Goal: Task Accomplishment & Management: Complete application form

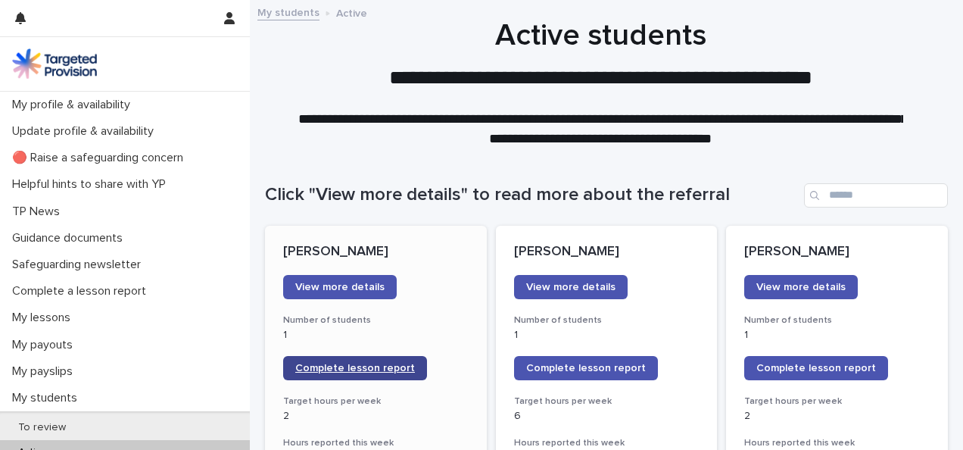
click at [341, 365] on span "Complete lesson report" at bounding box center [355, 368] width 120 height 11
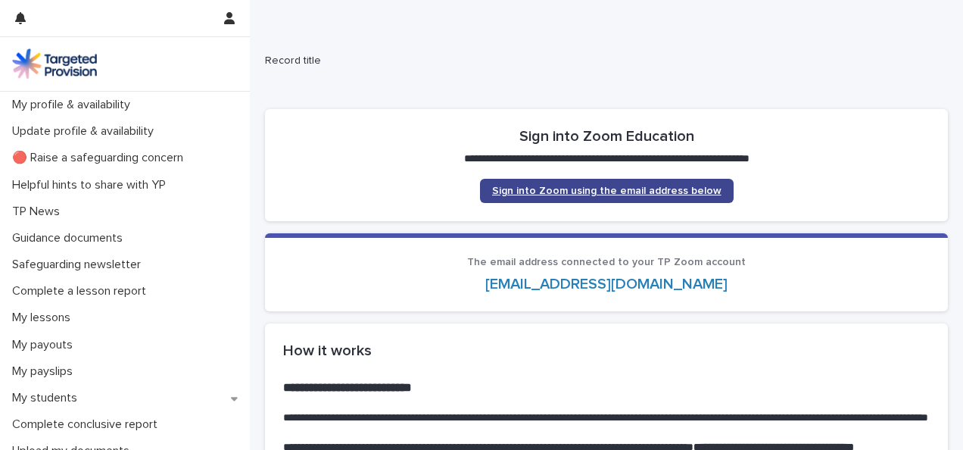
click at [547, 183] on link "Sign into Zoom using the email address below" at bounding box center [607, 191] width 254 height 24
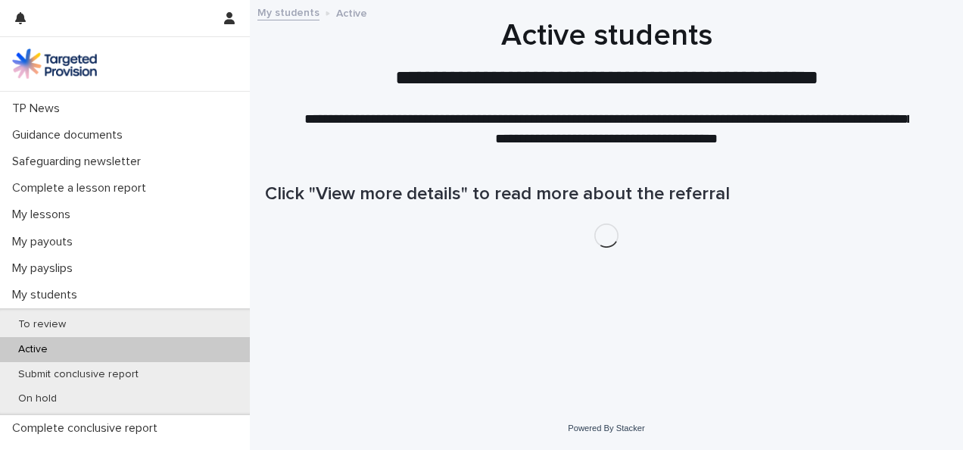
scroll to position [136, 0]
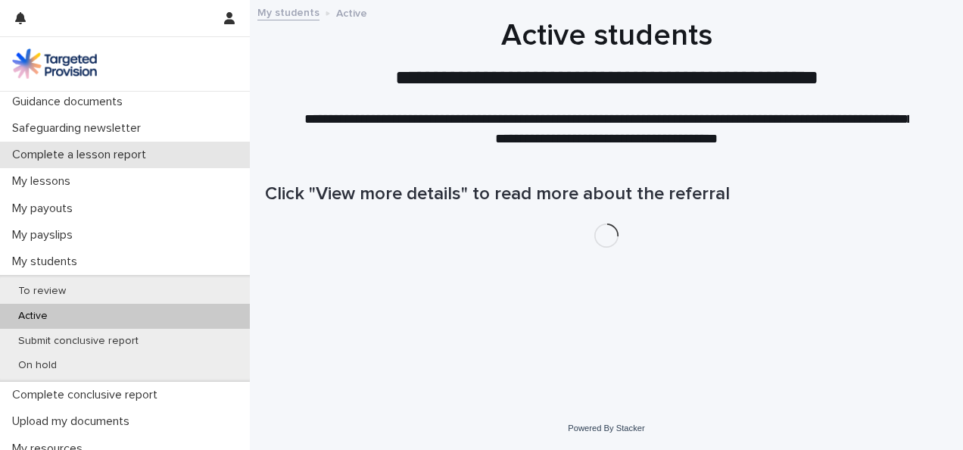
click at [98, 150] on p "Complete a lesson report" at bounding box center [82, 155] width 152 height 14
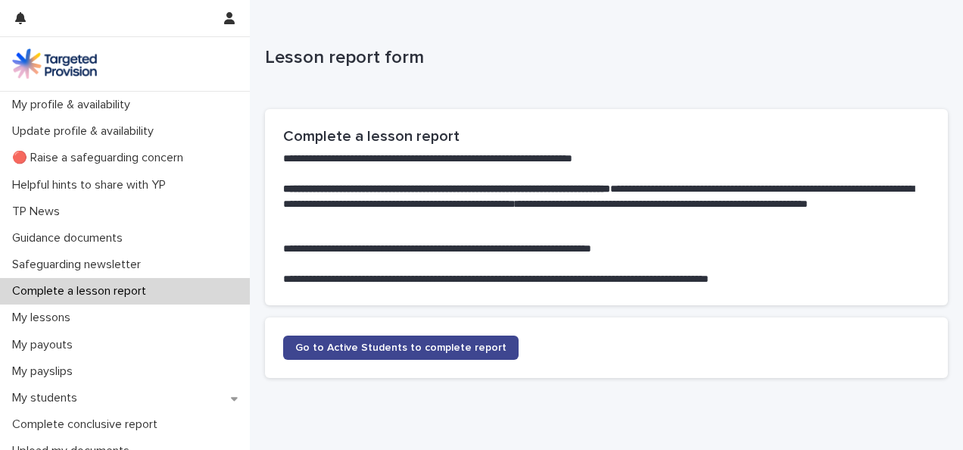
click at [471, 345] on span "Go to Active Students to complete report" at bounding box center [400, 347] width 211 height 11
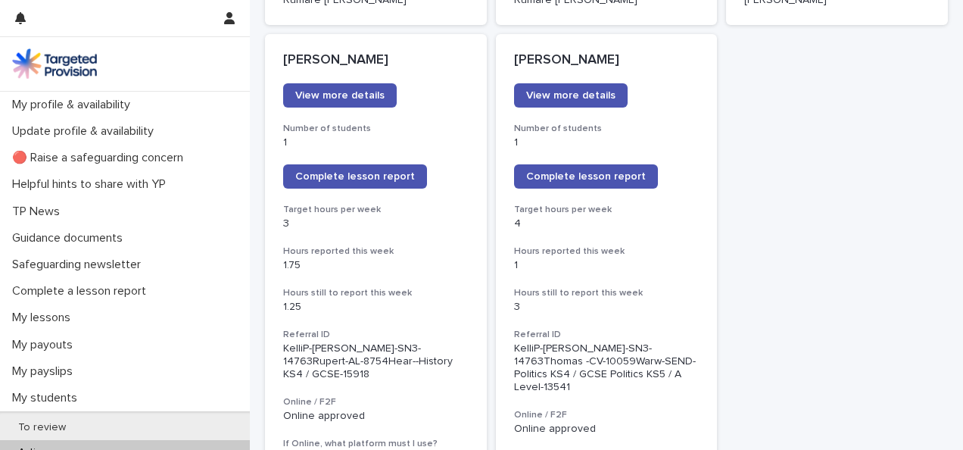
scroll to position [1272, 0]
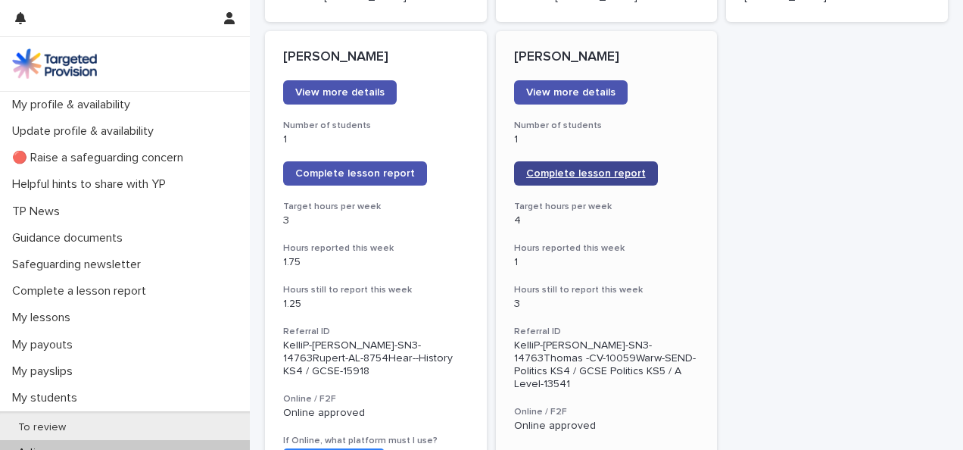
click at [607, 168] on span "Complete lesson report" at bounding box center [586, 173] width 120 height 11
